Goal: Information Seeking & Learning: Learn about a topic

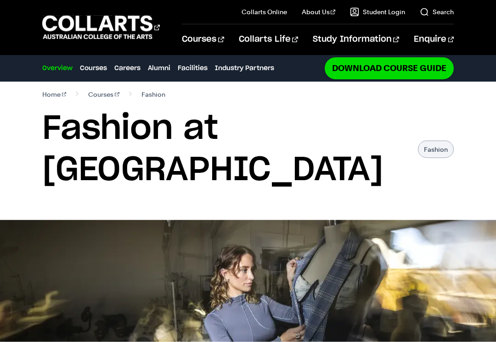
scroll to position [8, 0]
click at [205, 299] on img at bounding box center [248, 320] width 496 height 201
click at [219, 339] on img at bounding box center [248, 320] width 496 height 201
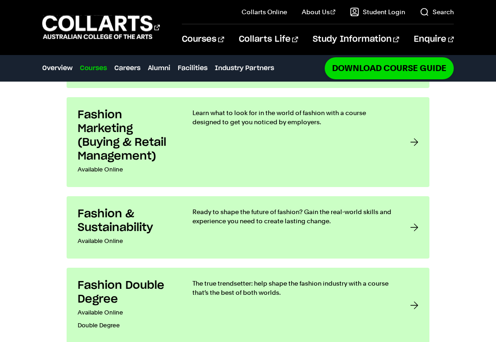
scroll to position [732, 0]
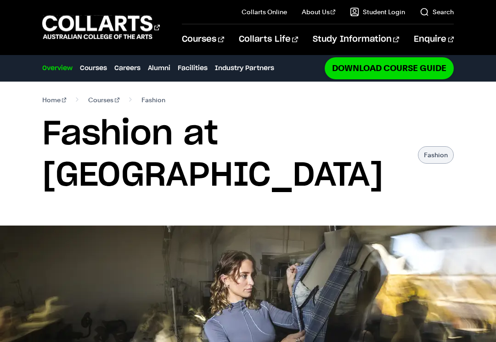
scroll to position [0, 0]
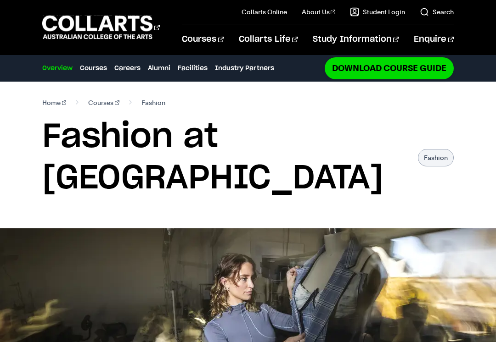
click at [284, 54] on link "Collarts Life" at bounding box center [268, 39] width 59 height 30
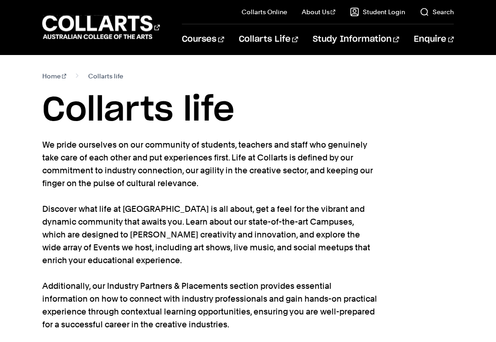
click at [223, 42] on link "Courses" at bounding box center [203, 39] width 42 height 30
